Goal: Task Accomplishment & Management: Use online tool/utility

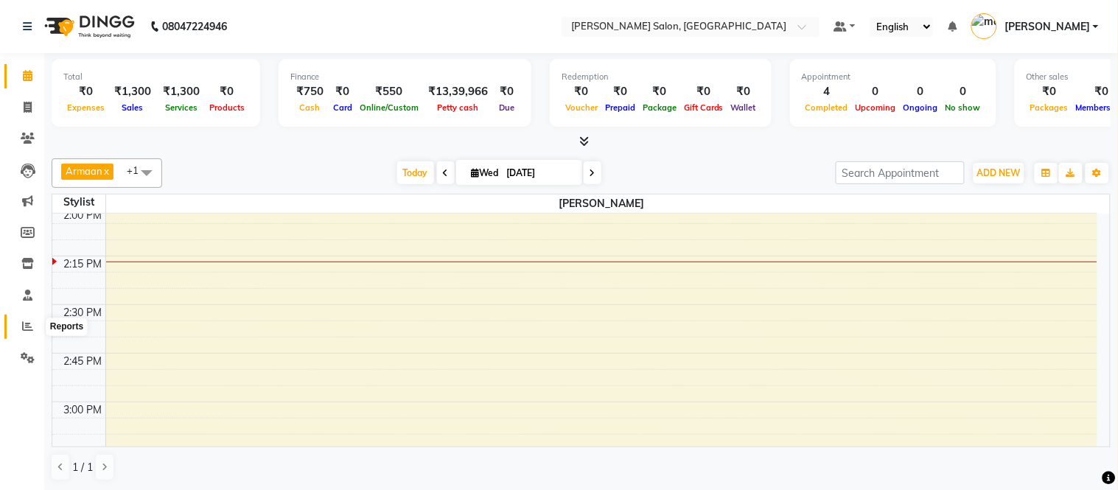
click at [29, 327] on icon at bounding box center [27, 326] width 11 height 11
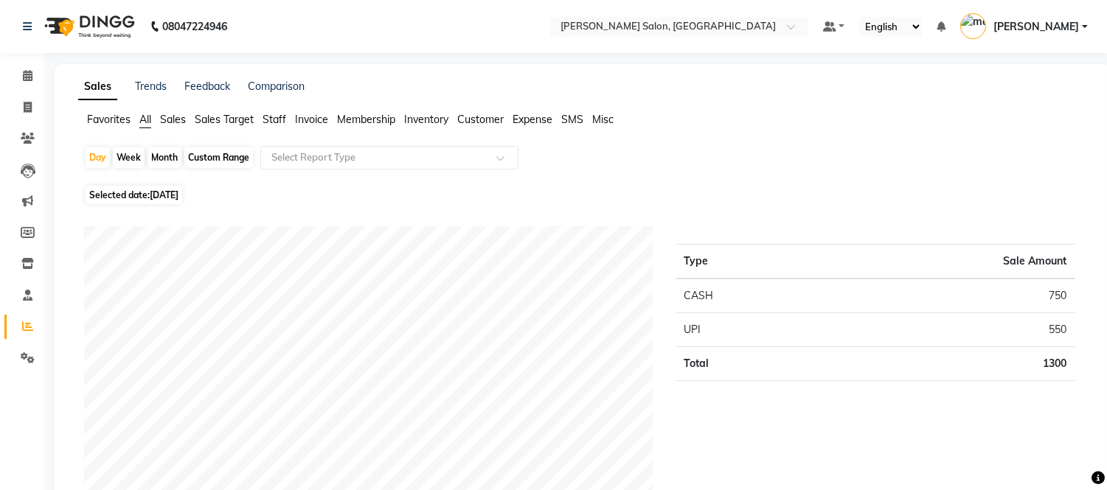
click at [271, 119] on span "Staff" at bounding box center [274, 119] width 24 height 13
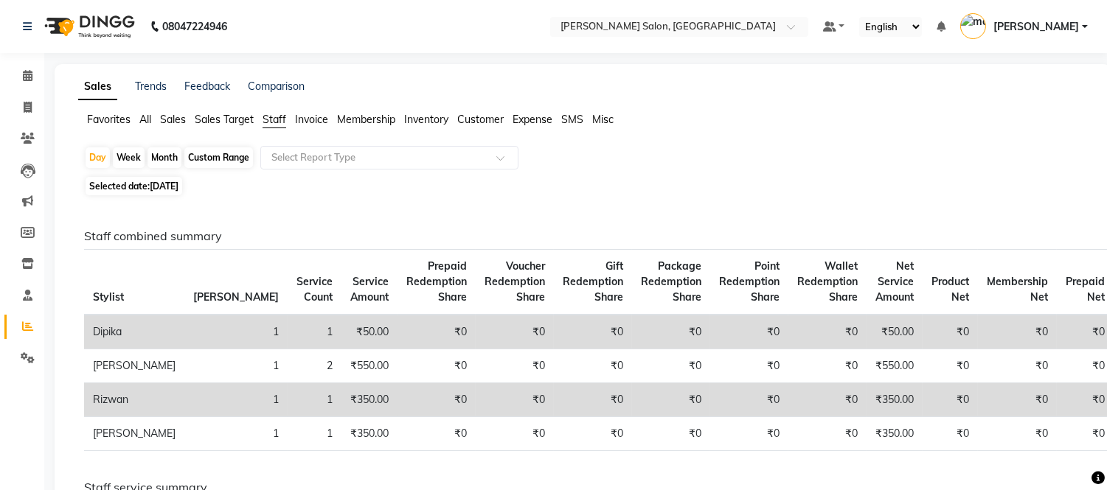
click at [170, 164] on div "Month" at bounding box center [164, 157] width 34 height 21
select select "9"
select select "2025"
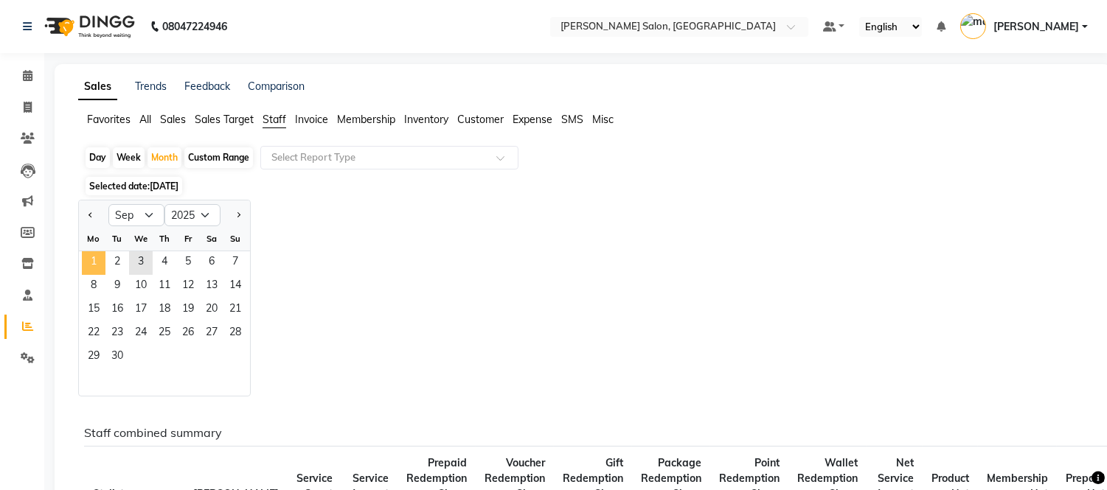
click at [98, 267] on span "1" at bounding box center [94, 263] width 24 height 24
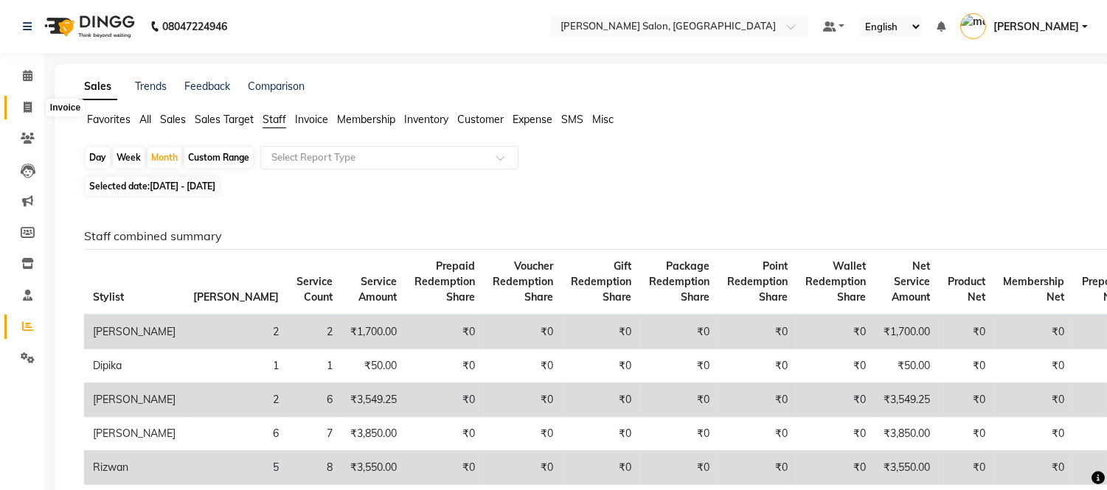
click at [24, 102] on icon at bounding box center [28, 107] width 8 height 11
select select "6469"
select select "service"
